Goal: Check status

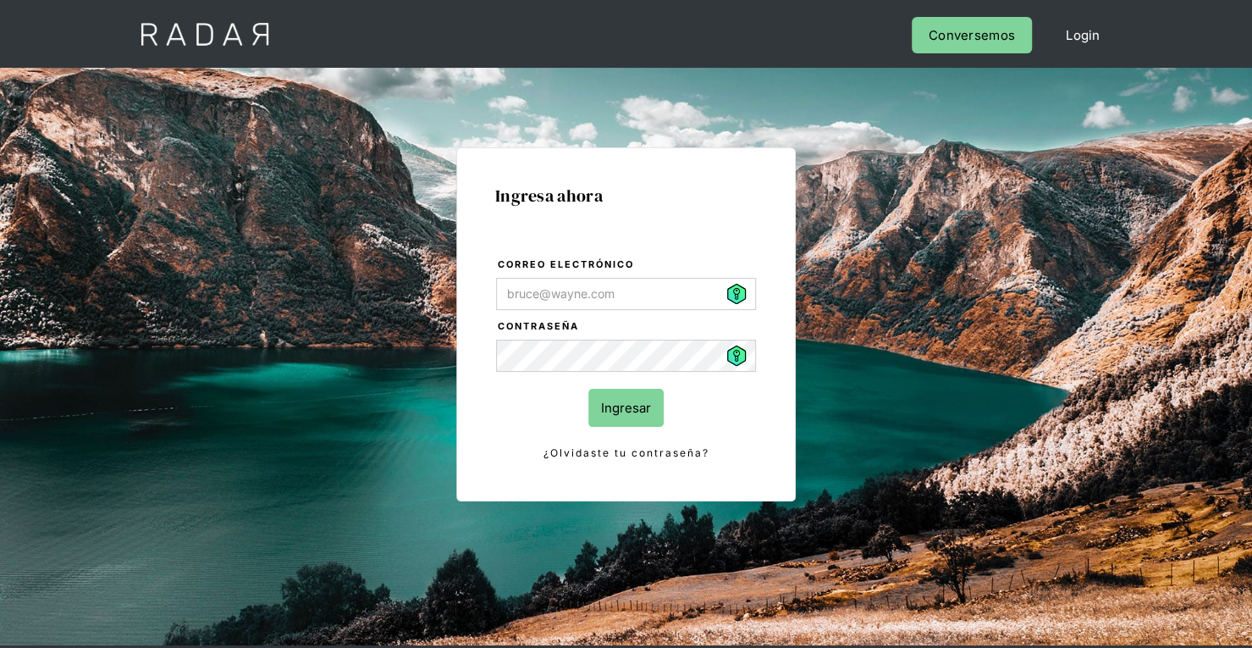
type input "[PERSON_NAME][EMAIL_ADDRESS][PERSON_NAME][DOMAIN_NAME]"
click at [659, 397] on input "Ingresar" at bounding box center [625, 408] width 75 height 38
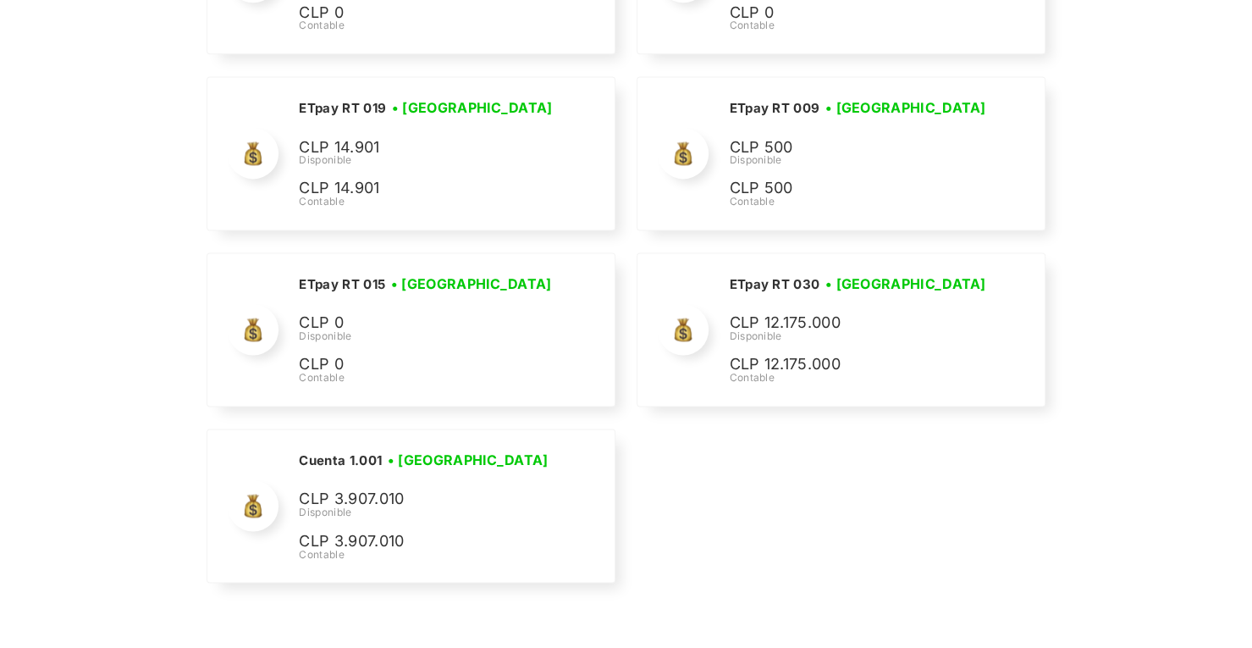
scroll to position [5290, 0]
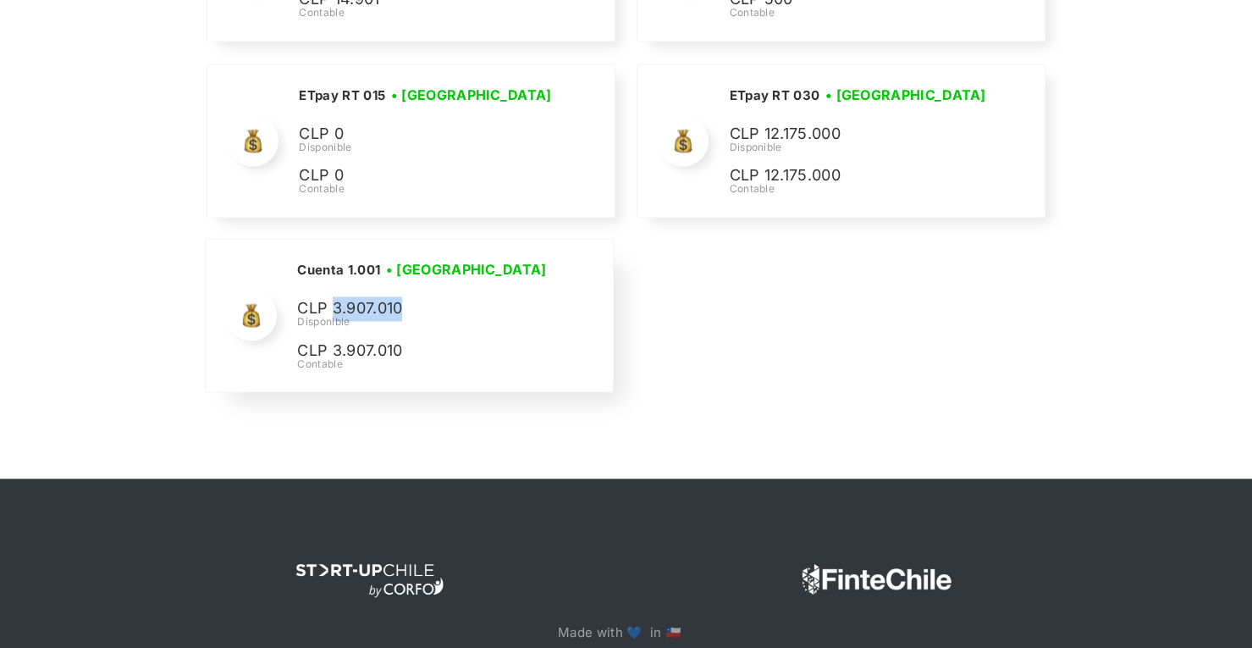
drag, startPoint x: 400, startPoint y: 289, endPoint x: 335, endPoint y: 287, distance: 65.2
click at [0, 0] on p "CLP 3.907.010" at bounding box center [0, 0] width 0 height 0
copy p "3.907.010"
